Goal: Information Seeking & Learning: Learn about a topic

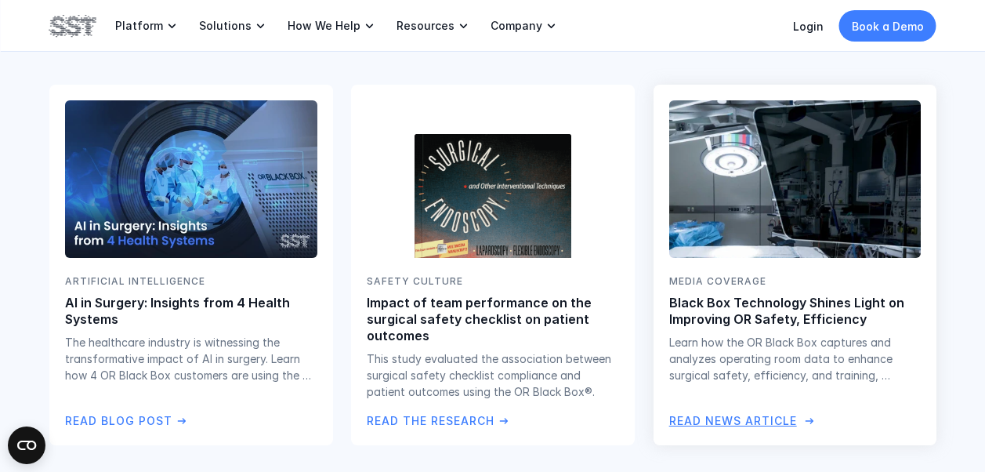
scroll to position [2919, 0]
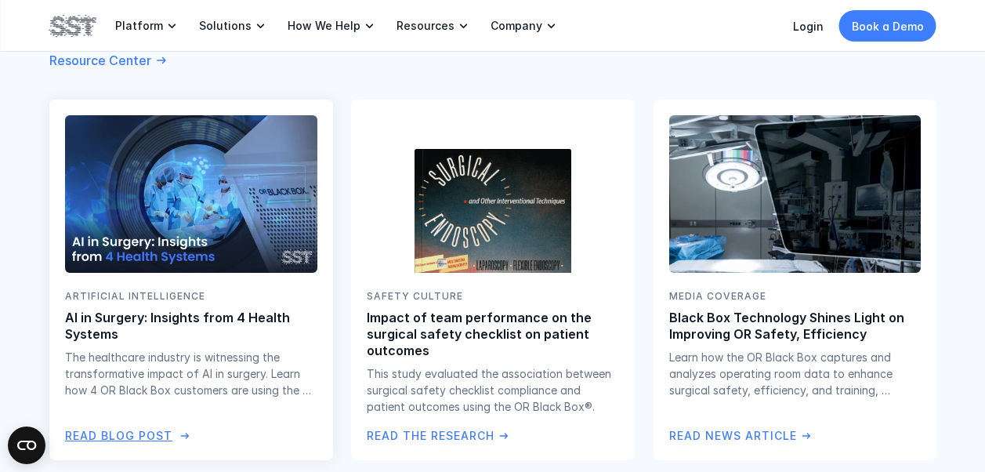
click at [141, 436] on p "Read Blog Post" at bounding box center [118, 435] width 107 height 17
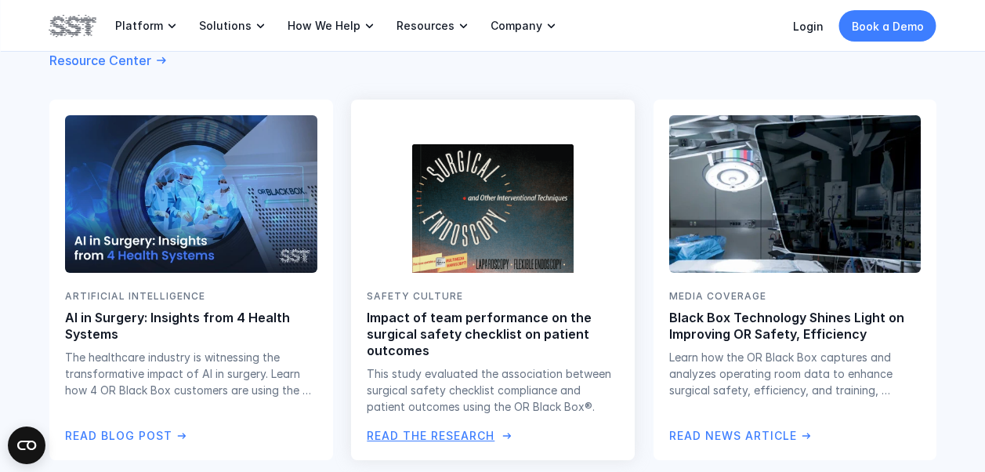
scroll to position [2998, 0]
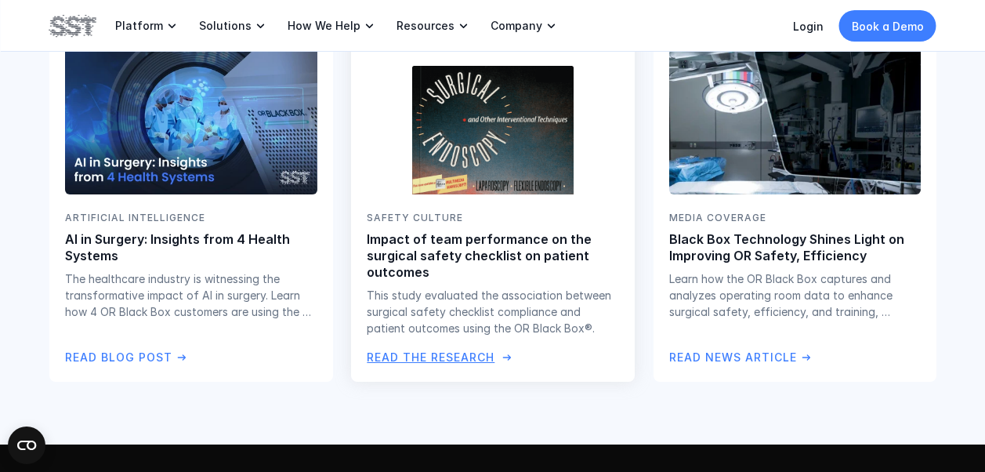
click at [419, 355] on p "Read the Research" at bounding box center [431, 357] width 128 height 17
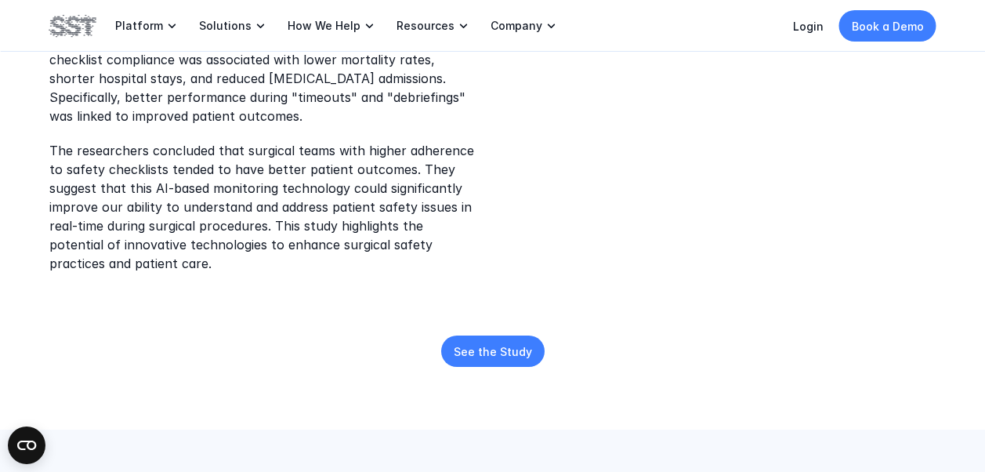
scroll to position [470, 0]
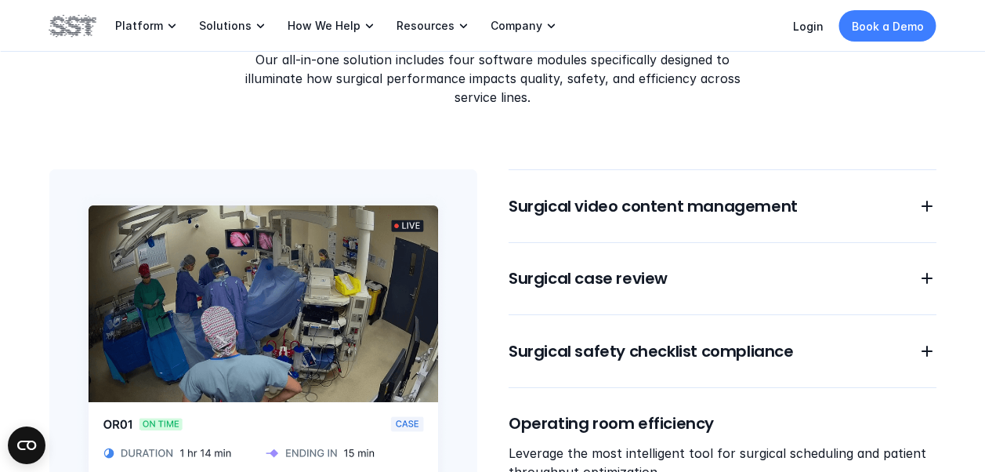
scroll to position [1329, 0]
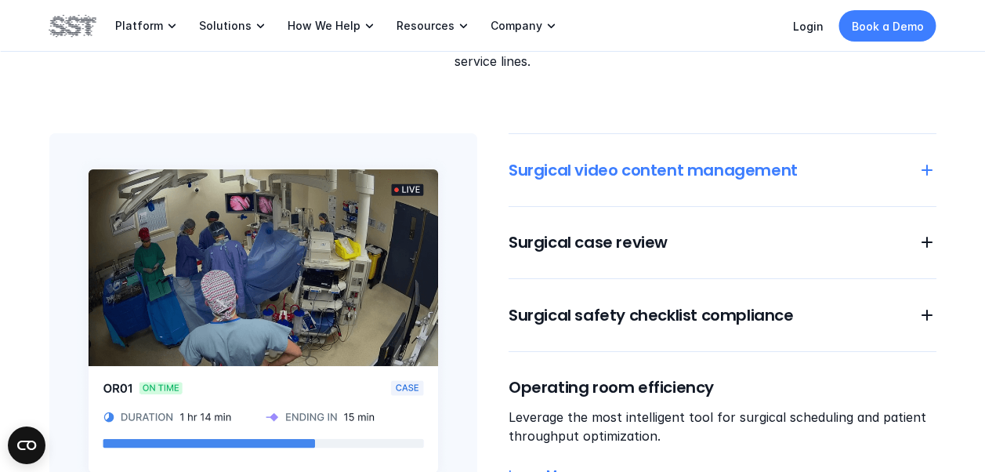
click at [927, 168] on use at bounding box center [927, 170] width 11 height 11
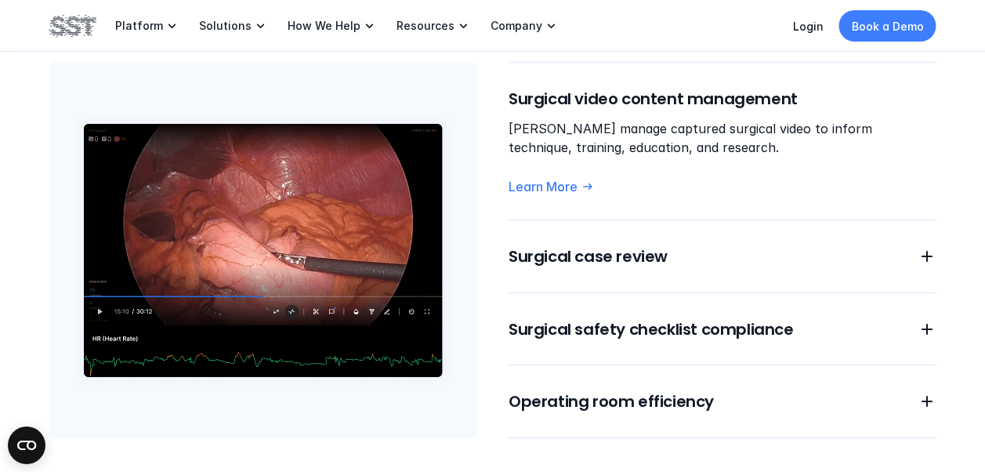
scroll to position [1407, 0]
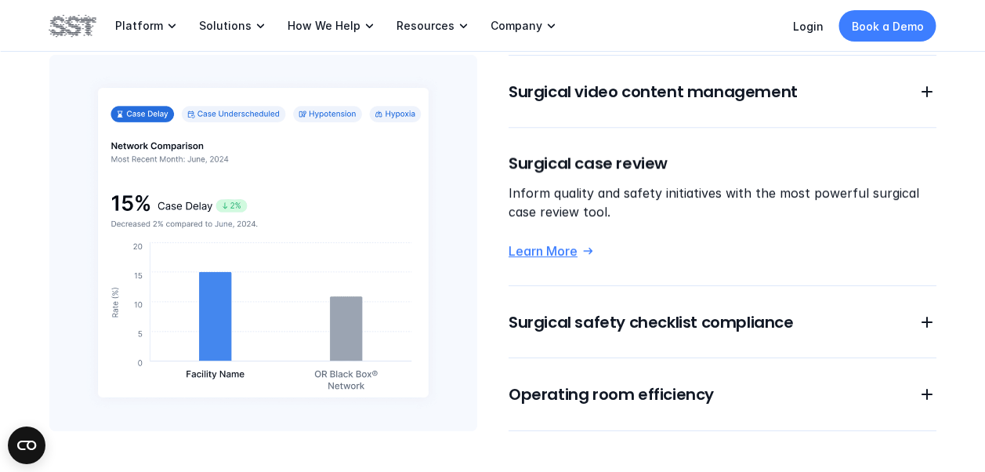
click at [926, 248] on link "Learn More" at bounding box center [723, 251] width 428 height 16
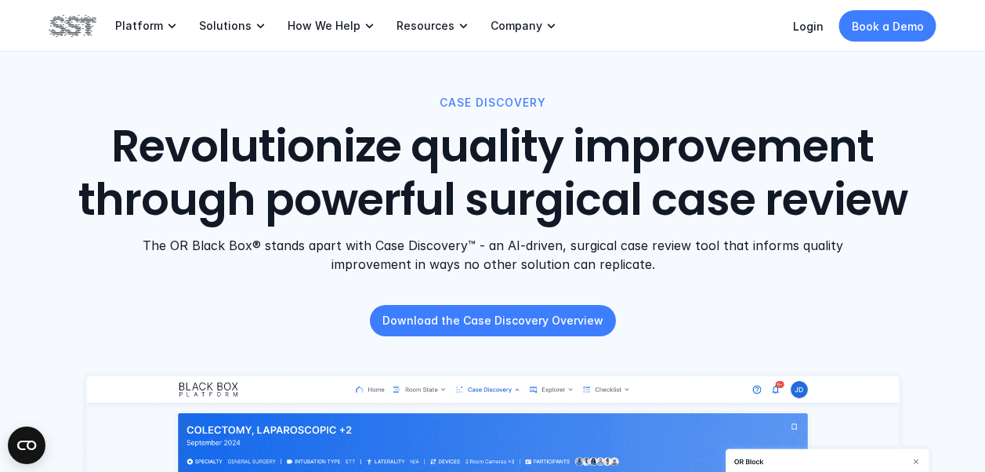
scroll to position [1407, 0]
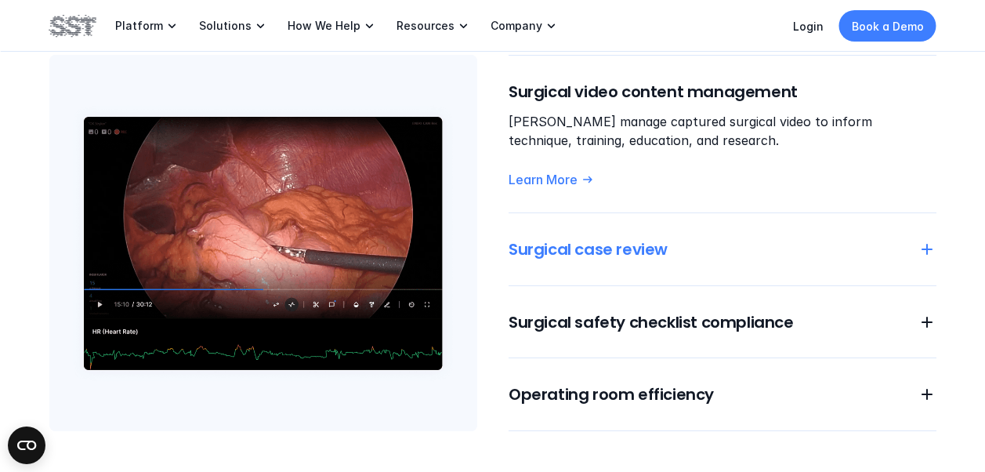
click at [928, 252] on icon at bounding box center [927, 249] width 19 height 19
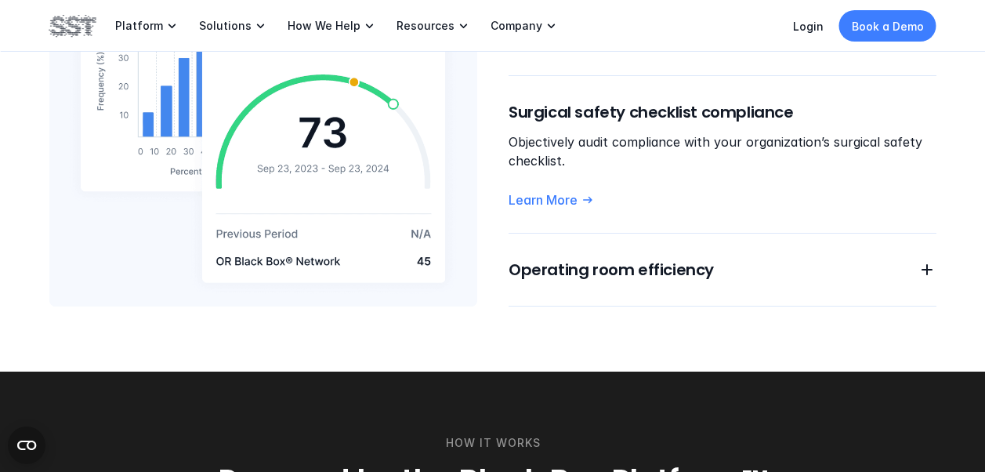
scroll to position [1486, 0]
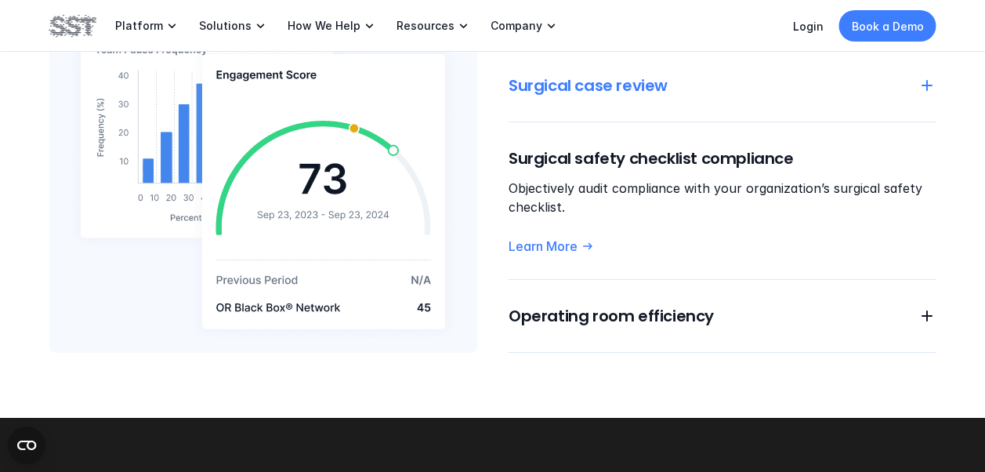
click at [933, 86] on icon at bounding box center [927, 85] width 19 height 19
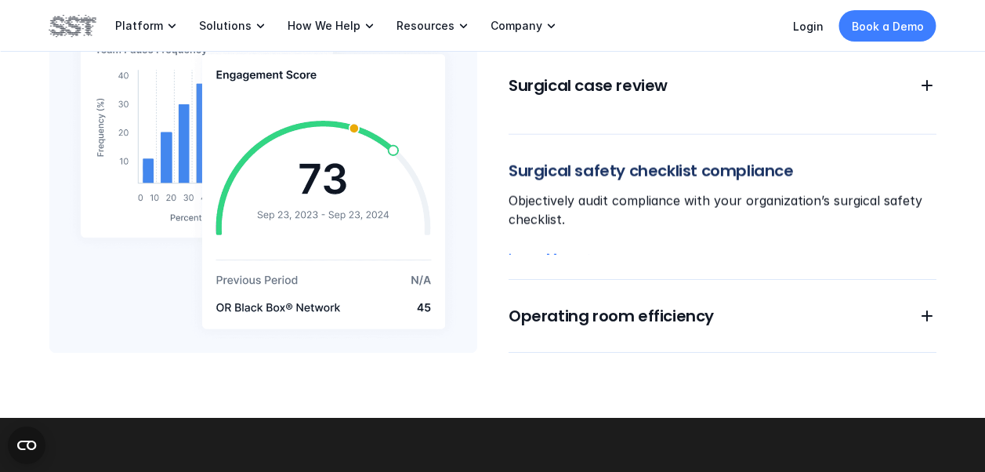
click at [923, 242] on div "Surgical safety checklist compliance Objectively audit compliance with your org…" at bounding box center [723, 206] width 428 height 95
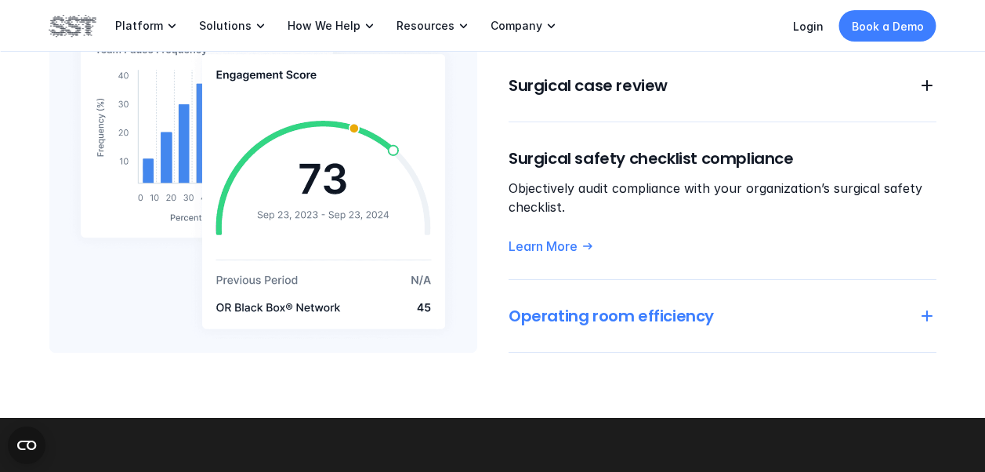
click at [925, 321] on icon at bounding box center [927, 315] width 19 height 19
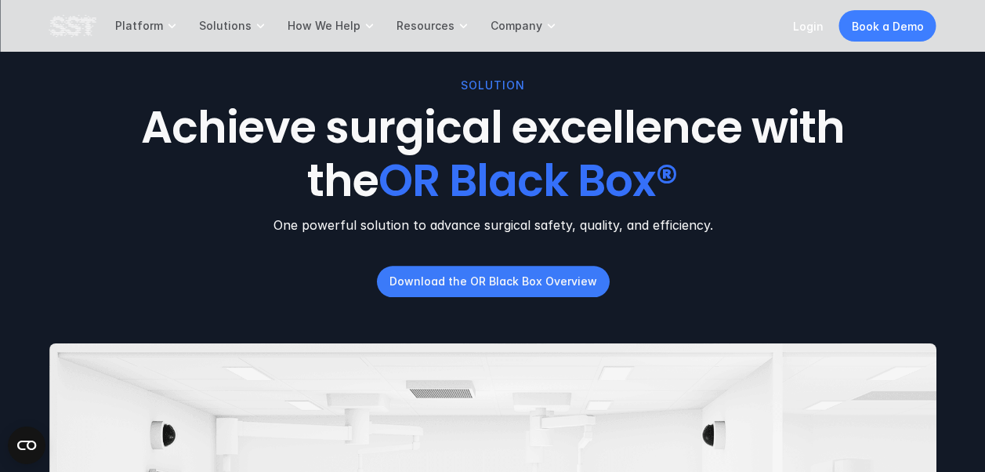
scroll to position [0, 0]
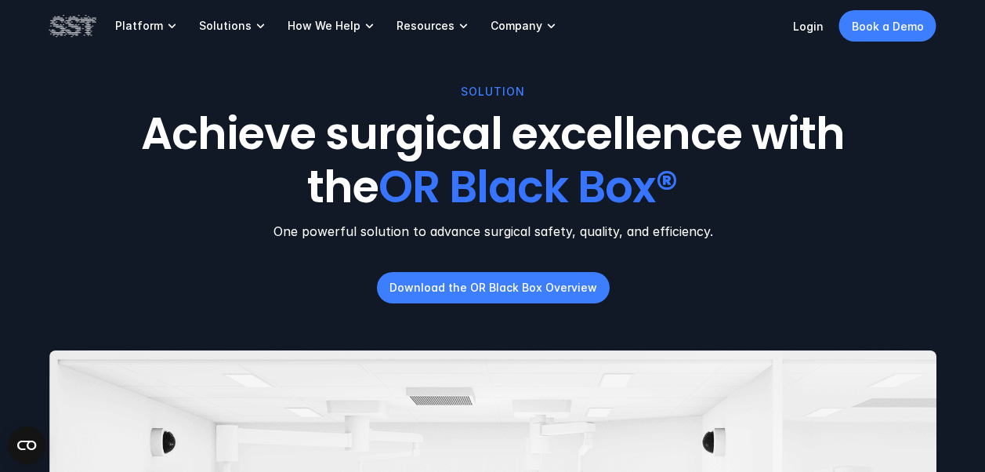
drag, startPoint x: 991, startPoint y: 172, endPoint x: 346, endPoint y: 418, distance: 690.3
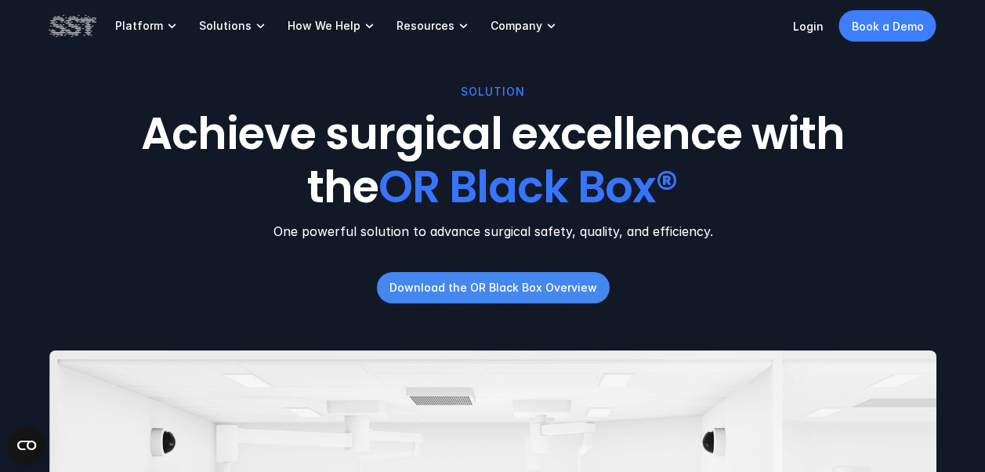
click at [496, 288] on p "Download the OR Black Box Overview" at bounding box center [493, 287] width 208 height 16
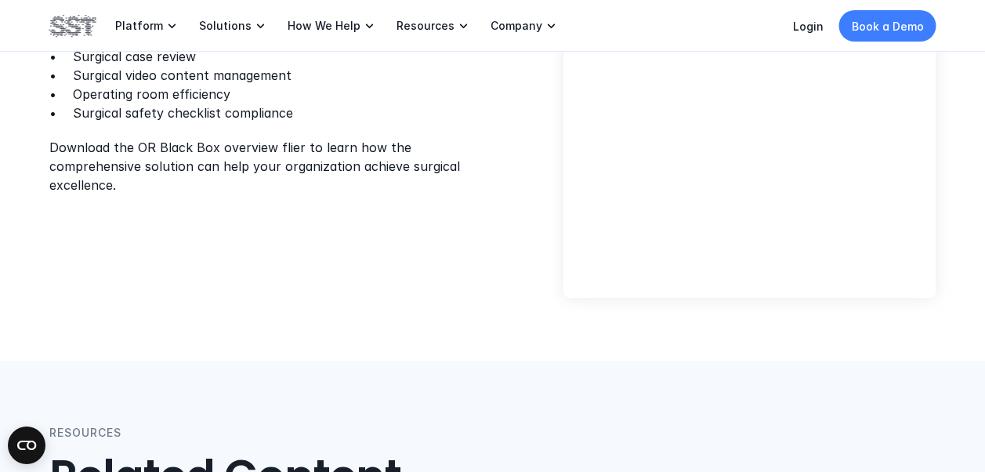
scroll to position [313, 0]
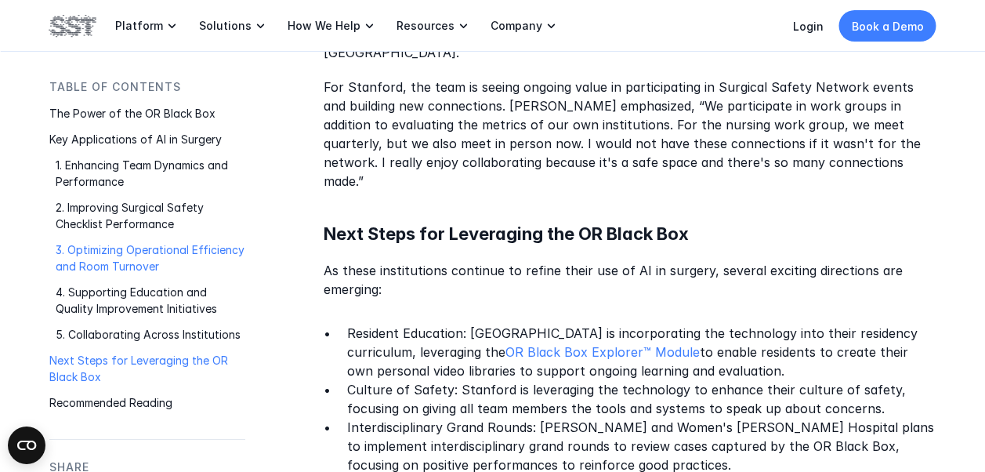
scroll to position [3135, 0]
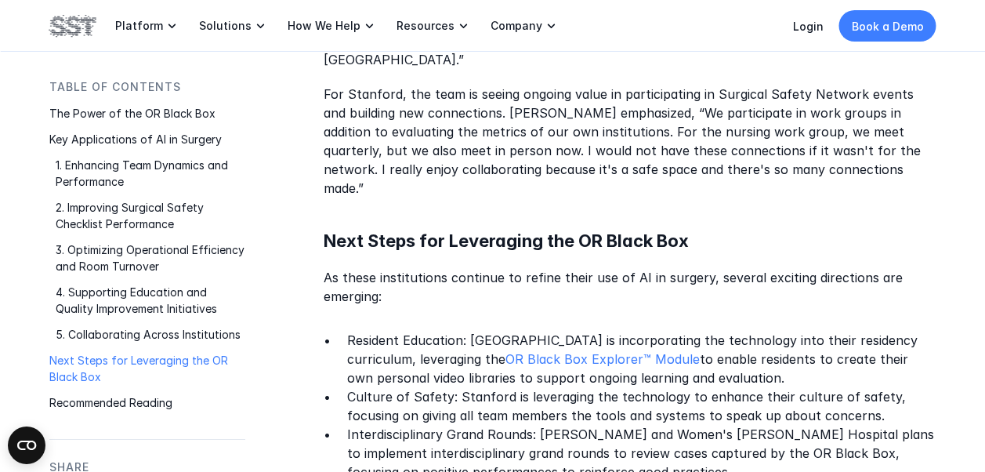
click at [87, 374] on p "Next Steps for Leveraging the OR Black Box" at bounding box center [147, 368] width 196 height 33
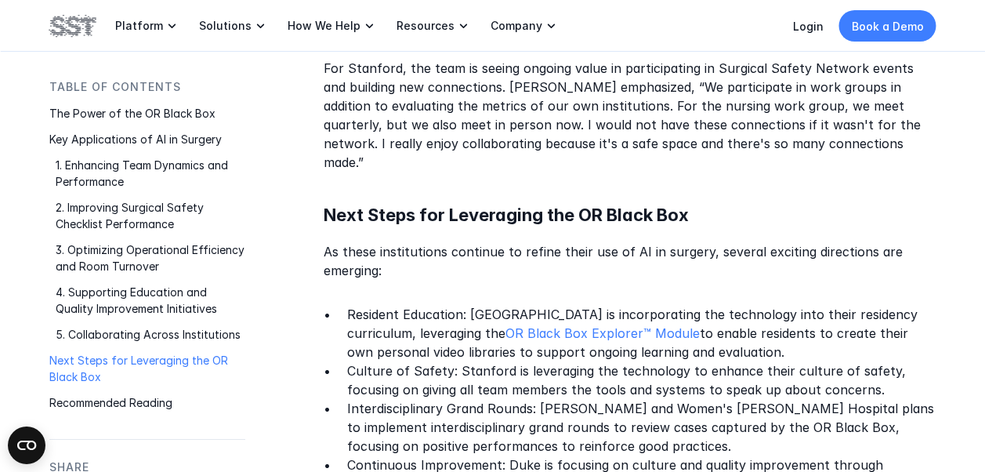
scroll to position [3207, 0]
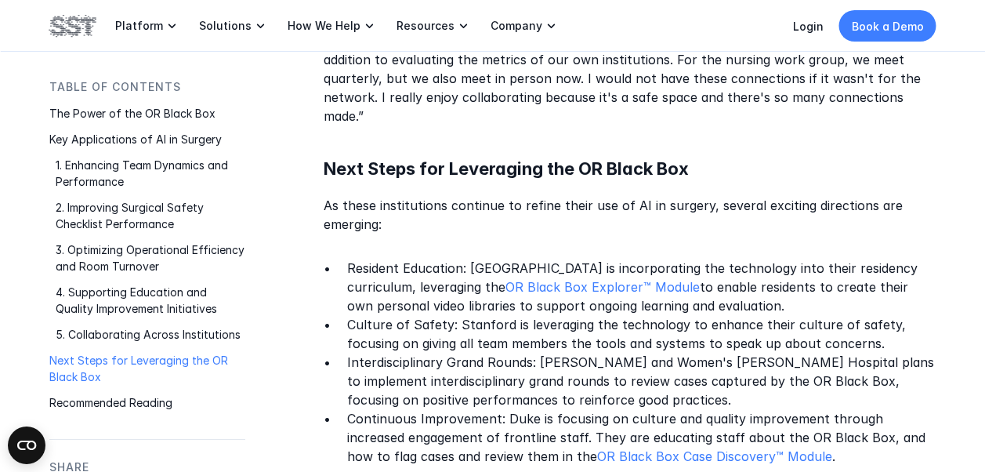
click at [65, 363] on p "Next Steps for Leveraging the OR Black Box" at bounding box center [147, 368] width 196 height 33
click at [74, 405] on p "Recommended Reading" at bounding box center [147, 402] width 196 height 16
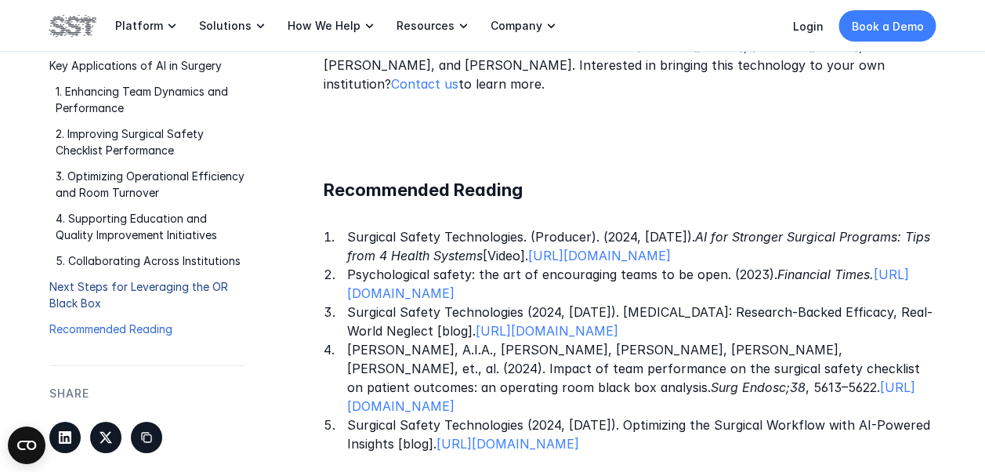
scroll to position [3873, 0]
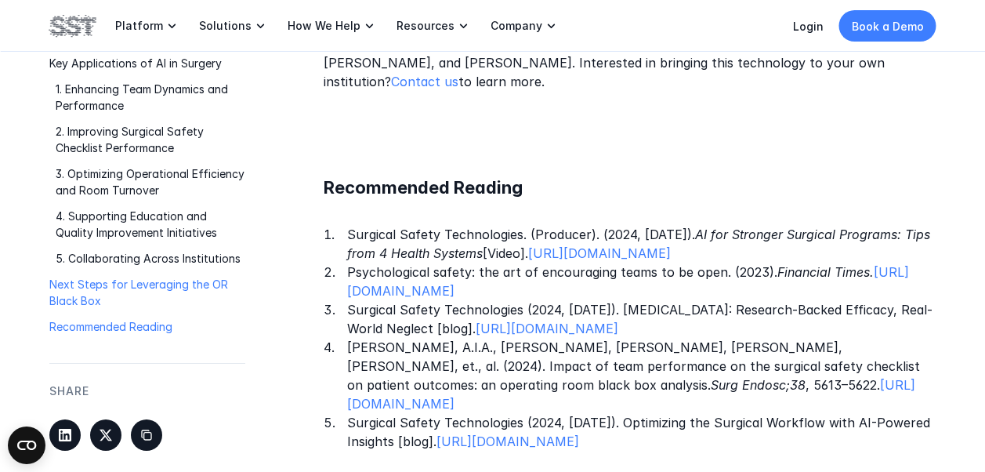
click at [81, 277] on p "Next Steps for Leveraging the OR Black Box" at bounding box center [147, 293] width 196 height 33
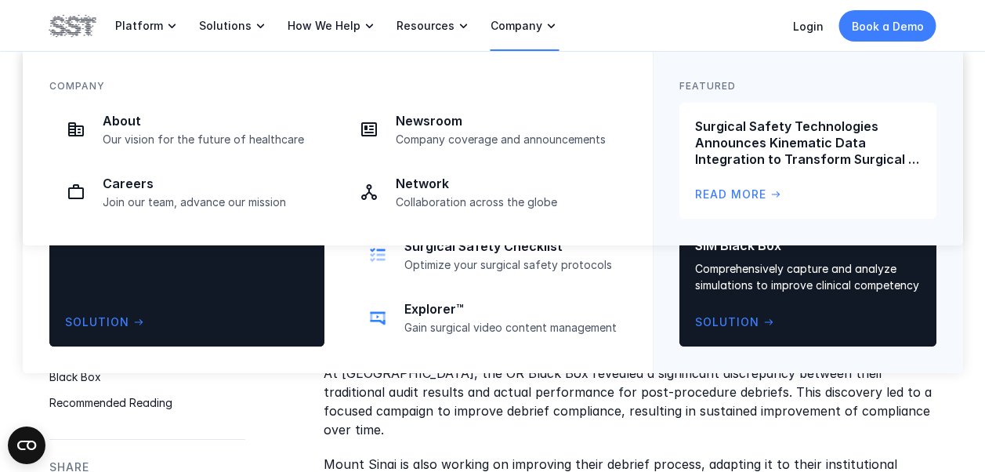
scroll to position [1796, 0]
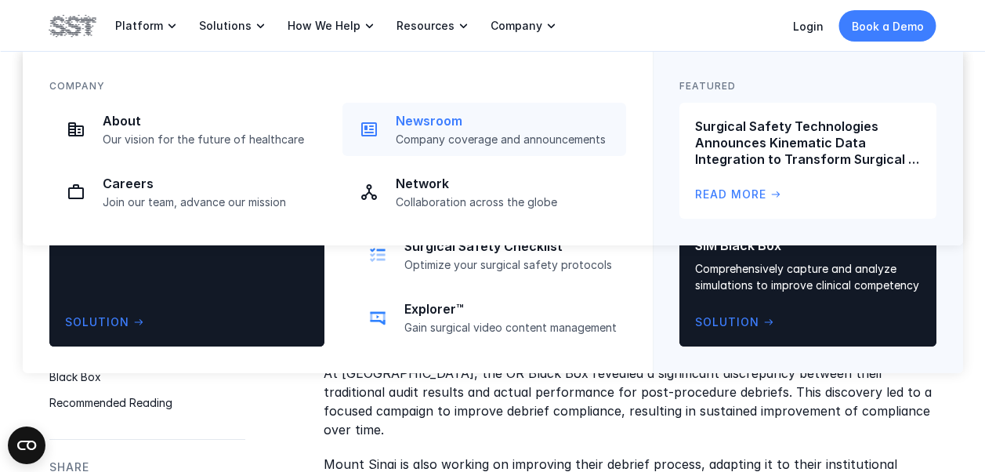
click at [435, 136] on p "Company coverage and announcements" at bounding box center [506, 139] width 221 height 14
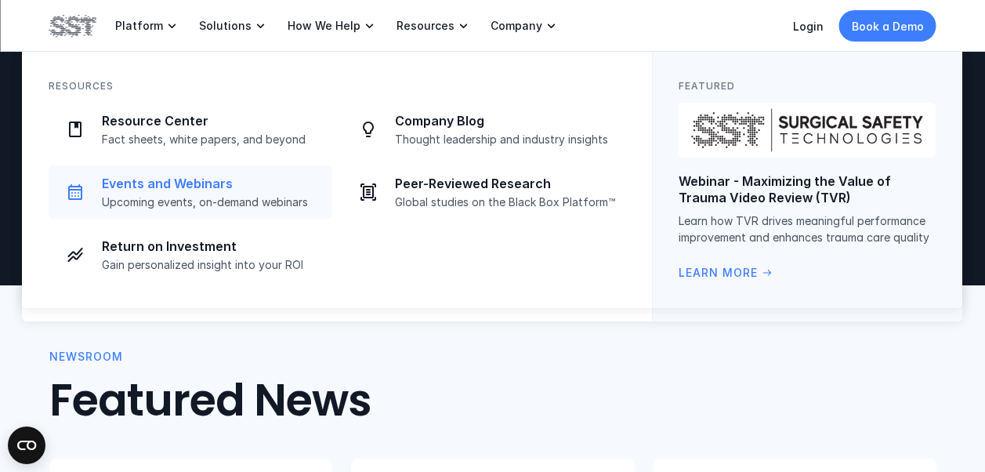
click at [197, 190] on p "Events and Webinars" at bounding box center [212, 184] width 221 height 16
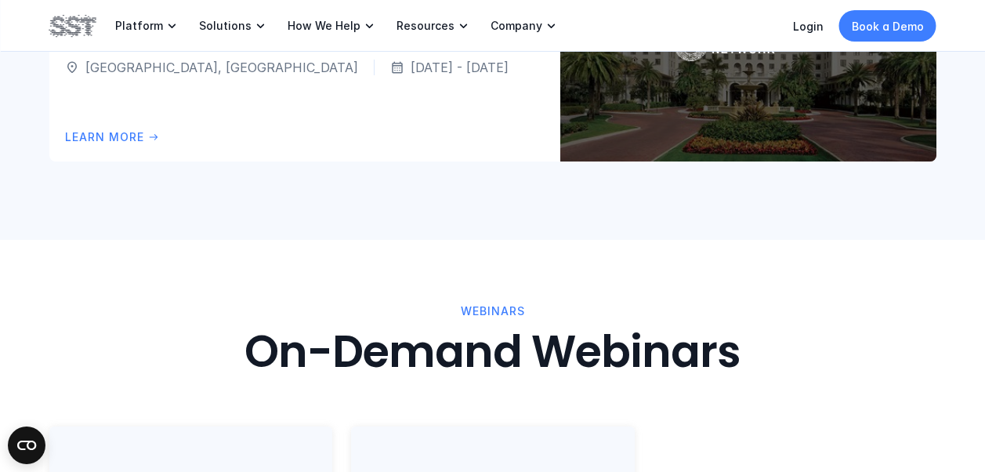
scroll to position [627, 0]
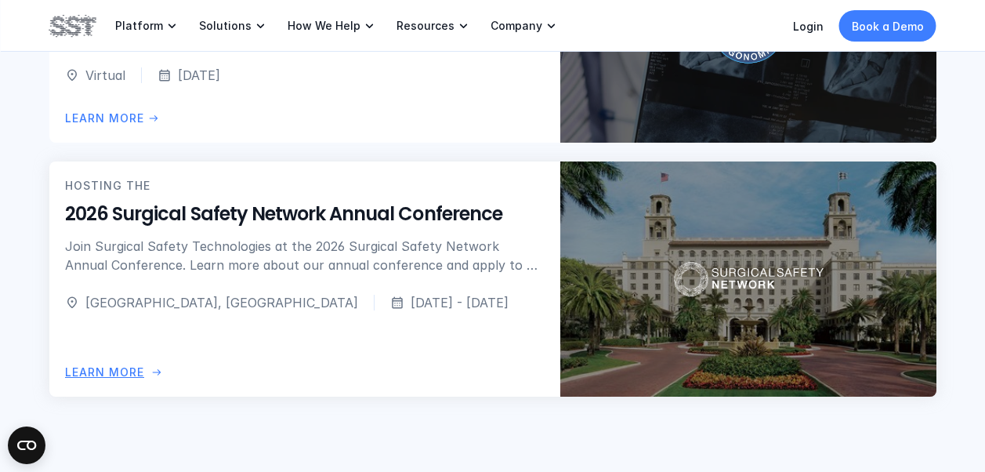
click at [125, 368] on p "LEARN more" at bounding box center [104, 372] width 79 height 17
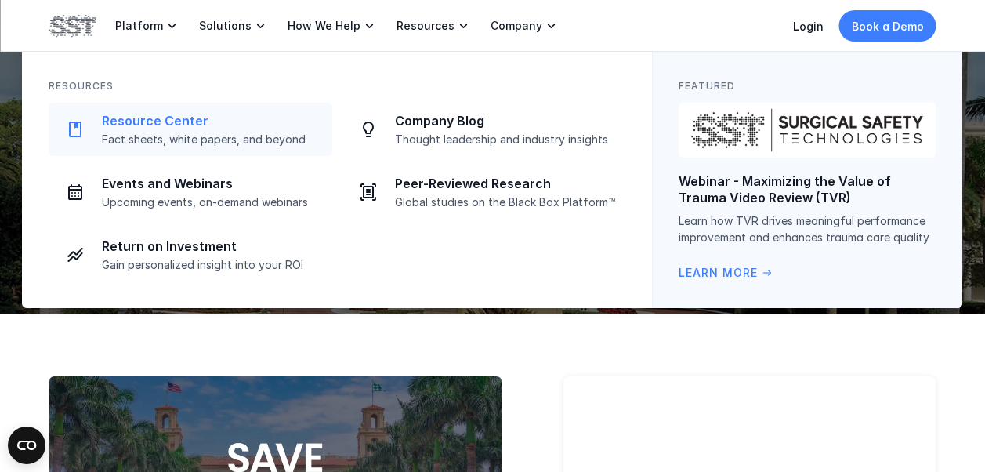
click at [181, 125] on p "Resource Center" at bounding box center [212, 121] width 221 height 16
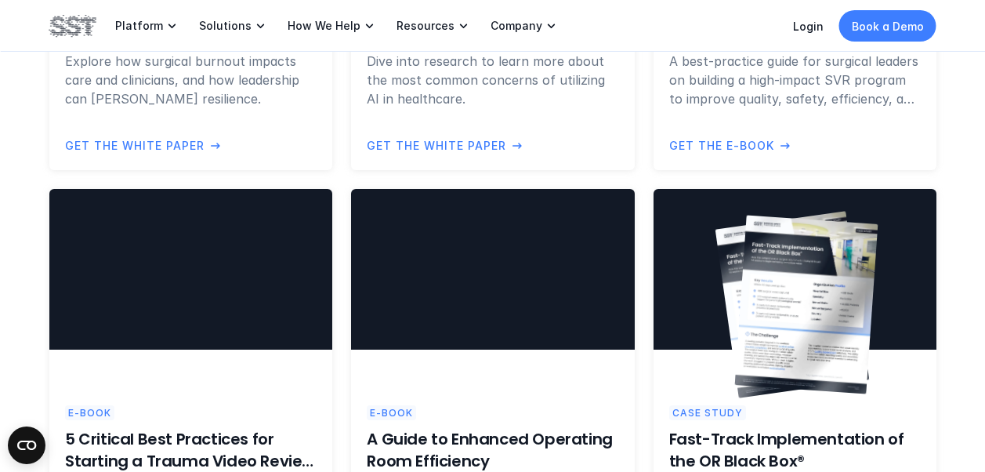
scroll to position [1567, 0]
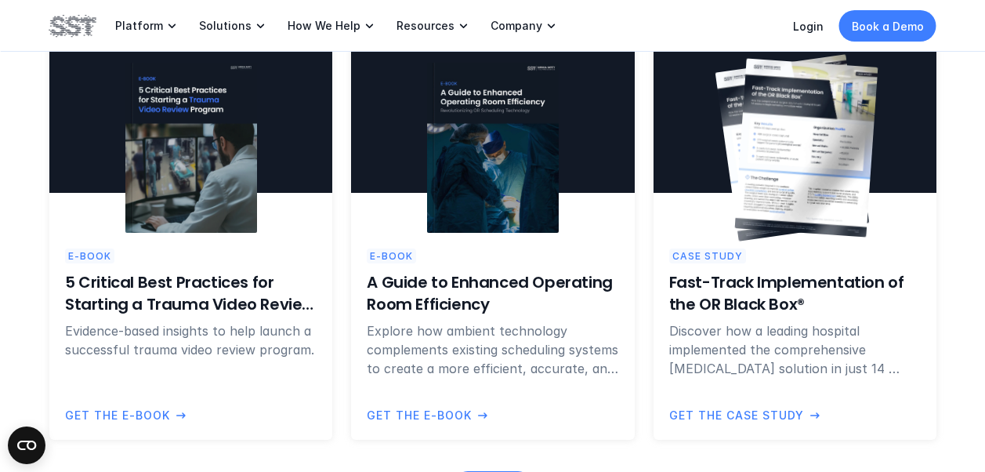
click at [721, 419] on p "Get the Case Study" at bounding box center [735, 414] width 135 height 17
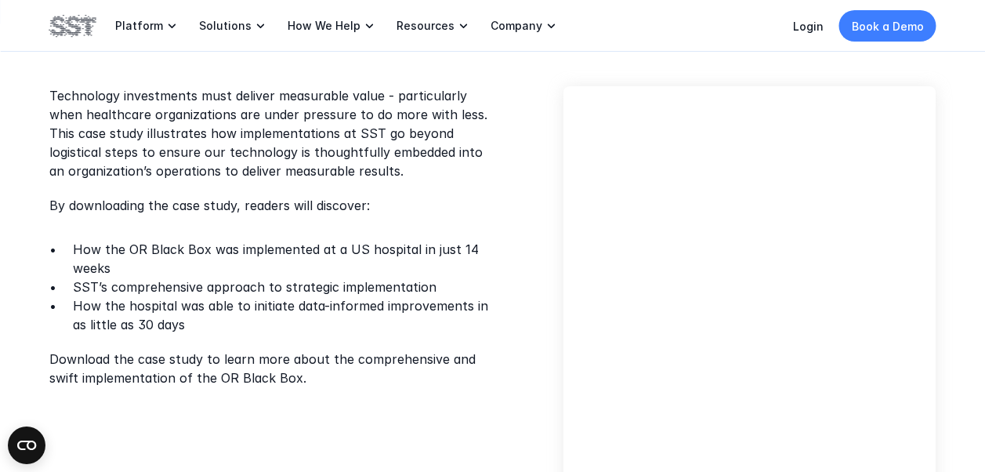
scroll to position [470, 0]
